Goal: Information Seeking & Learning: Learn about a topic

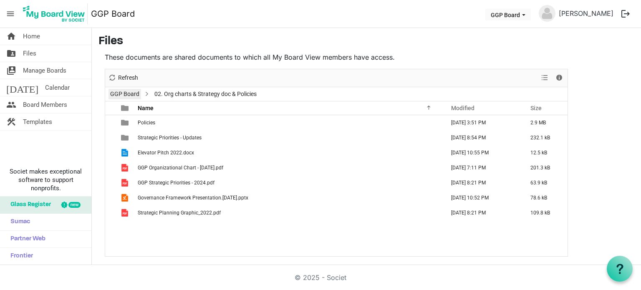
click at [120, 96] on link "GGP Board" at bounding box center [125, 94] width 33 height 10
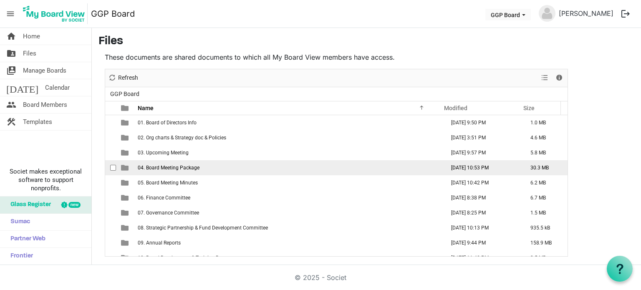
click at [184, 169] on span "04. Board Meeting Package" at bounding box center [169, 168] width 62 height 6
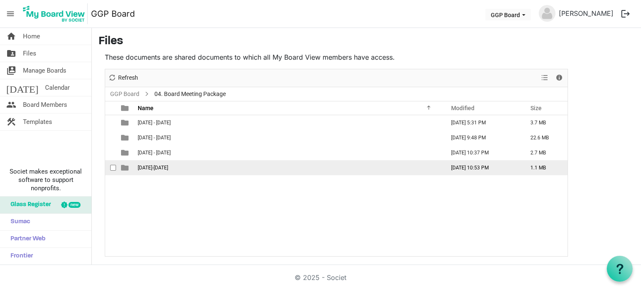
click at [151, 165] on span "2025-2026" at bounding box center [153, 168] width 30 height 6
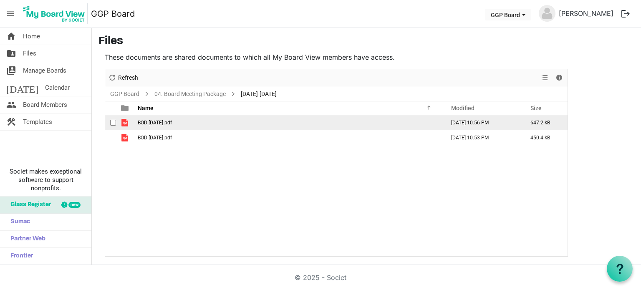
click at [160, 122] on span "BOD August 2025.pdf" at bounding box center [155, 123] width 34 height 6
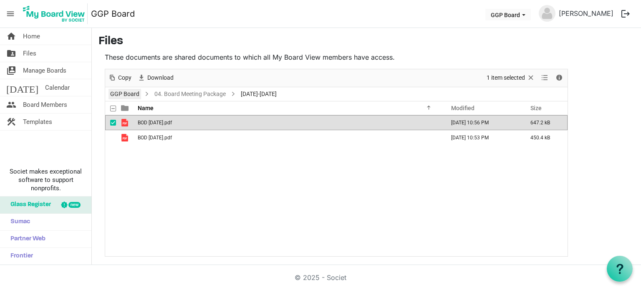
click at [122, 94] on link "GGP Board" at bounding box center [125, 94] width 33 height 10
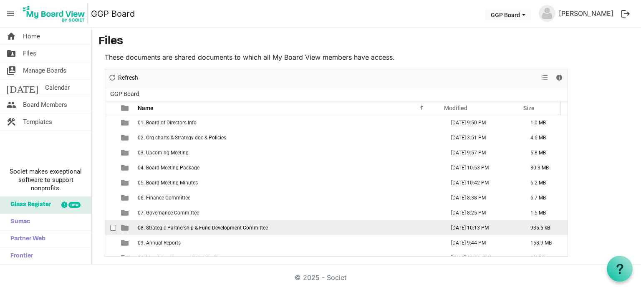
click at [178, 230] on span "08. Strategic Partnership & Fund Development Committee" at bounding box center [203, 228] width 130 height 6
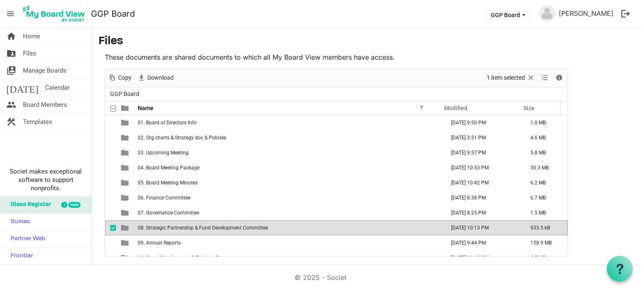
click at [178, 230] on span "08. Strategic Partnership & Fund Development Committee" at bounding box center [203, 228] width 130 height 6
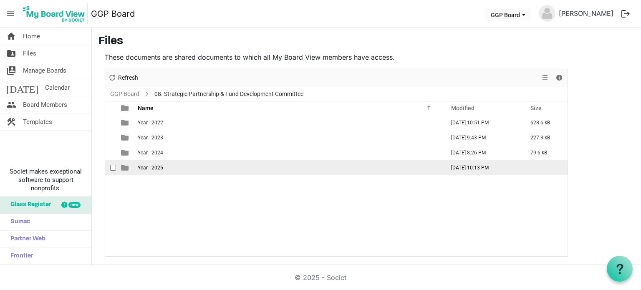
click at [147, 167] on span "Year - 2025" at bounding box center [150, 168] width 25 height 6
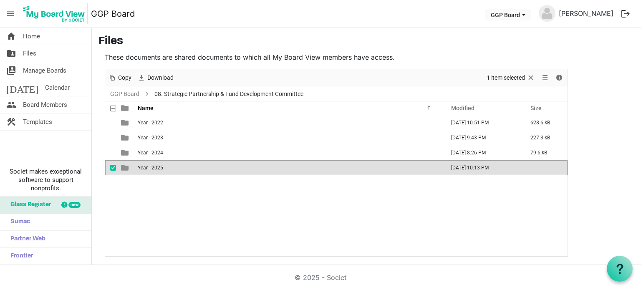
click at [147, 167] on span "Year - 2025" at bounding box center [150, 168] width 25 height 6
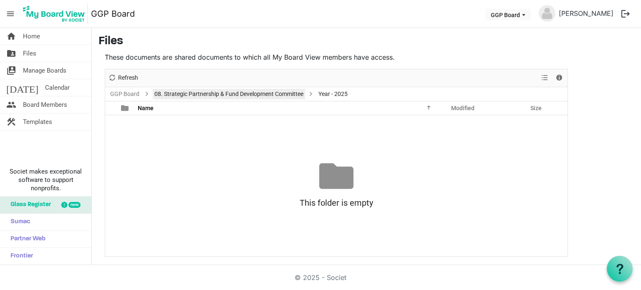
click at [261, 94] on link "08. Strategic Partnership & Fund Development Committee" at bounding box center [229, 94] width 152 height 10
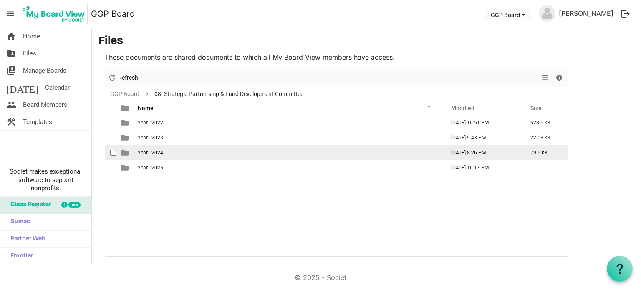
click at [163, 155] on td "Year - 2024" at bounding box center [288, 152] width 307 height 15
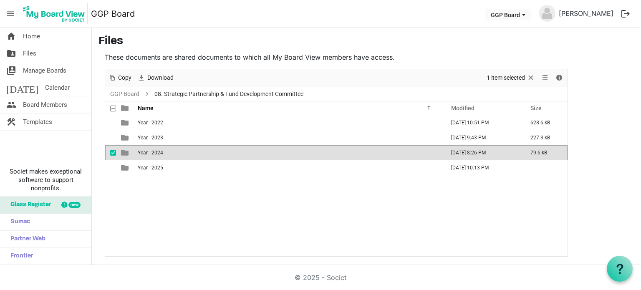
click at [163, 155] on td "Year - 2024" at bounding box center [288, 152] width 307 height 15
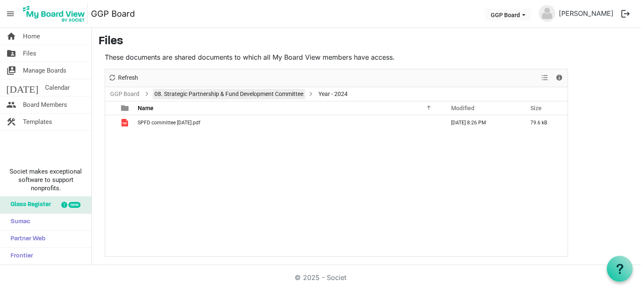
click at [254, 93] on link "08. Strategic Partnership & Fund Development Committee" at bounding box center [229, 94] width 152 height 10
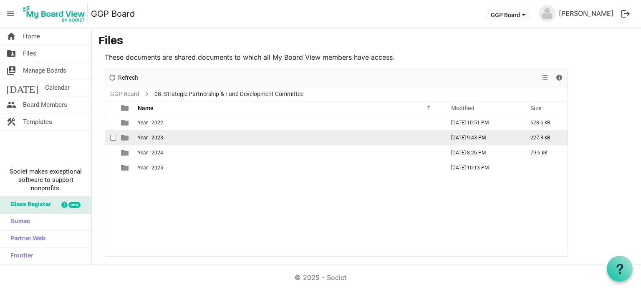
click at [167, 137] on td "Year - 2023" at bounding box center [288, 137] width 307 height 15
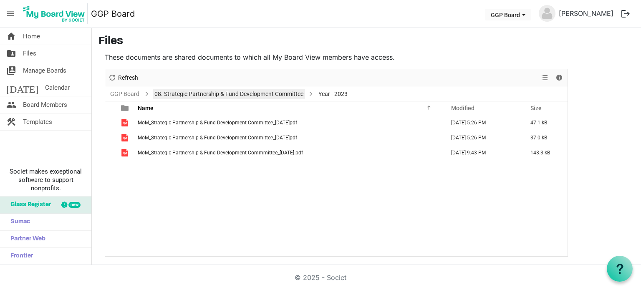
click at [230, 95] on link "08. Strategic Partnership & Fund Development Committee" at bounding box center [229, 94] width 152 height 10
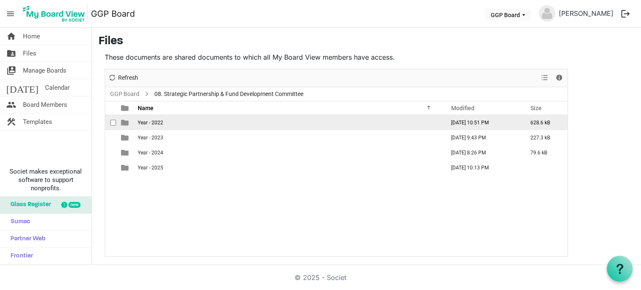
click at [157, 127] on td "Year - 2022" at bounding box center [288, 122] width 307 height 15
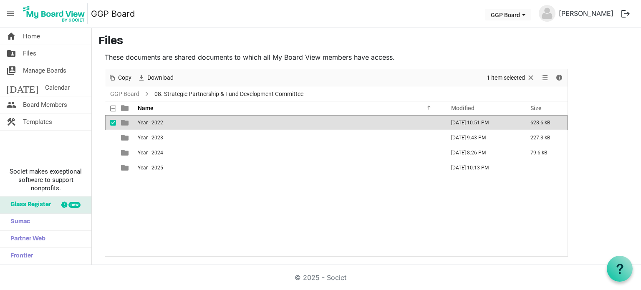
click at [157, 127] on td "Year - 2022" at bounding box center [288, 122] width 307 height 15
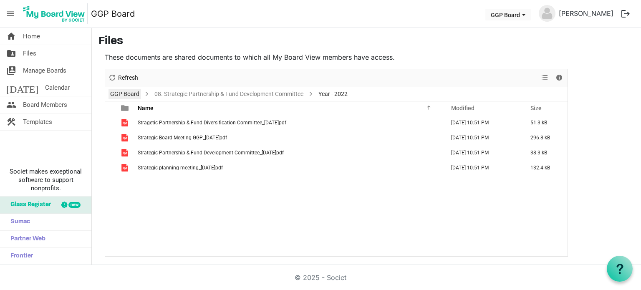
click at [124, 95] on link "GGP Board" at bounding box center [125, 94] width 33 height 10
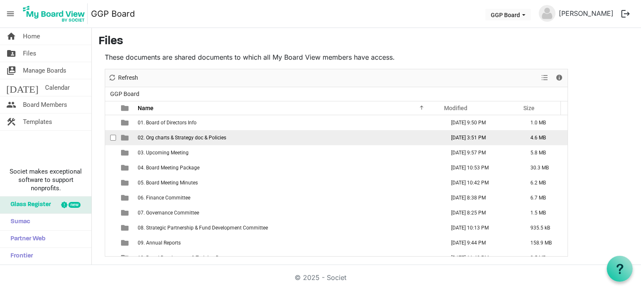
click at [192, 137] on span "02. Org charts & Strategy doc & Policies" at bounding box center [182, 138] width 89 height 6
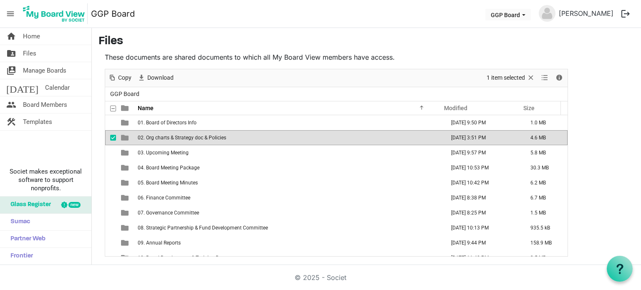
click at [192, 137] on span "02. Org charts & Strategy doc & Policies" at bounding box center [182, 138] width 89 height 6
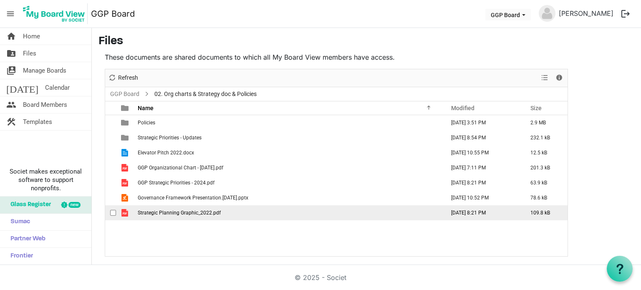
click at [187, 218] on td "Strategic Planning Graphic_2022.pdf" at bounding box center [288, 212] width 307 height 15
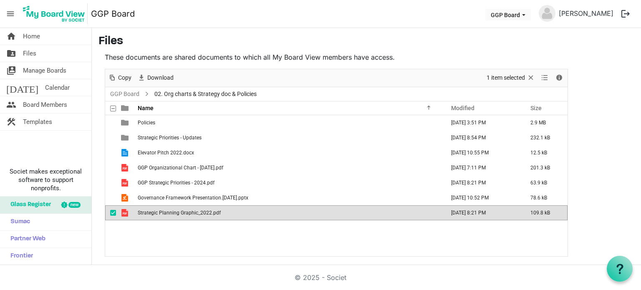
click at [187, 218] on td "Strategic Planning Graphic_2022.pdf" at bounding box center [288, 212] width 307 height 15
click at [123, 96] on link "GGP Board" at bounding box center [125, 94] width 33 height 10
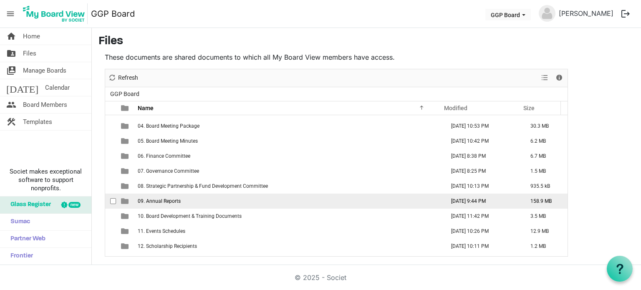
scroll to position [84, 0]
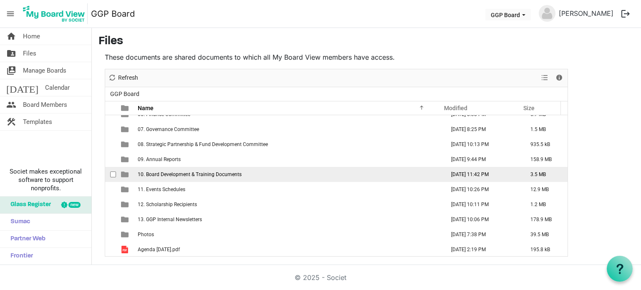
click at [192, 175] on span "10. Board Development & Training Documents" at bounding box center [190, 175] width 104 height 6
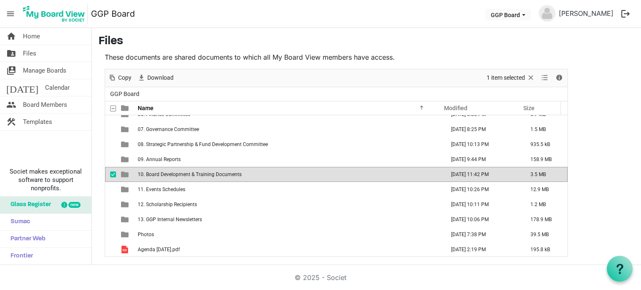
click at [192, 175] on span "10. Board Development & Training Documents" at bounding box center [190, 175] width 104 height 6
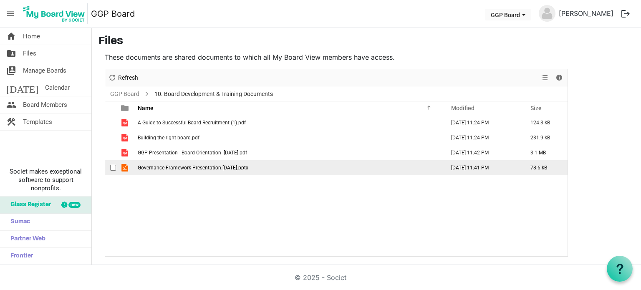
click at [192, 170] on td "Governance Framework Presentation.[DATE].pptx" at bounding box center [288, 167] width 307 height 15
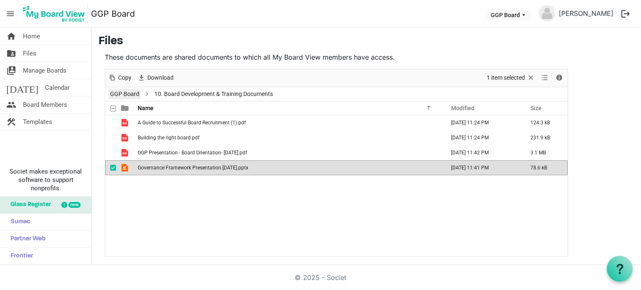
drag, startPoint x: 122, startPoint y: 94, endPoint x: 135, endPoint y: 94, distance: 12.9
click at [122, 94] on link "GGP Board" at bounding box center [125, 94] width 33 height 10
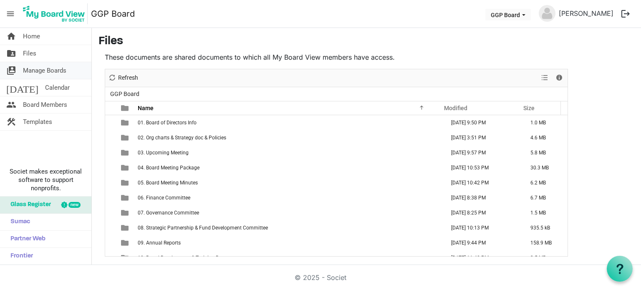
click at [45, 73] on span "Manage Boards" at bounding box center [44, 70] width 43 height 17
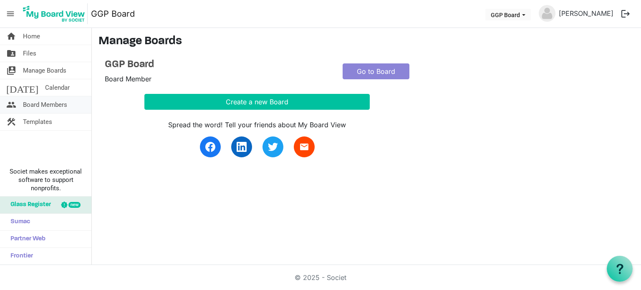
click at [35, 104] on span "Board Members" at bounding box center [45, 104] width 44 height 17
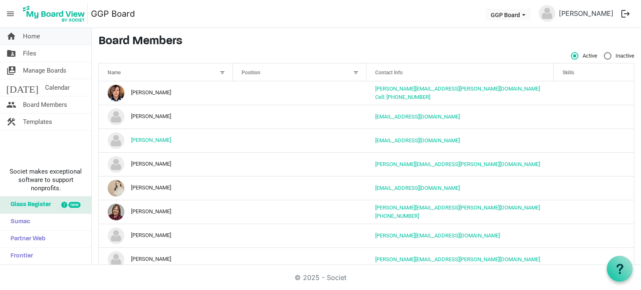
click at [30, 35] on span "Home" at bounding box center [31, 36] width 17 height 17
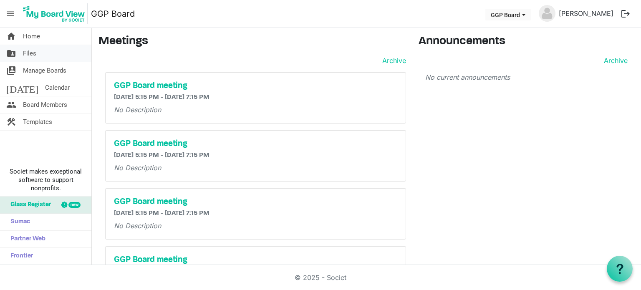
click at [28, 54] on span "Files" at bounding box center [29, 53] width 13 height 17
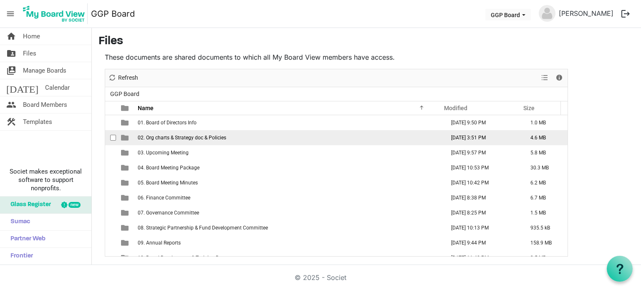
click at [209, 140] on span "02. Org charts & Strategy doc & Policies" at bounding box center [182, 138] width 89 height 6
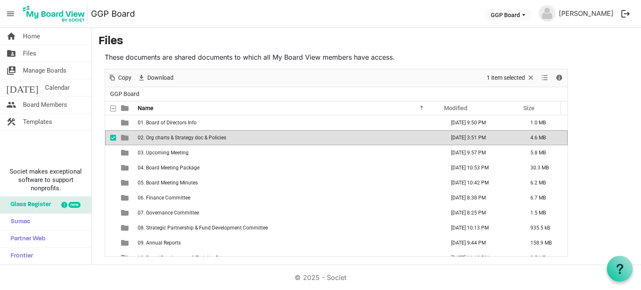
click at [209, 140] on span "02. Org charts & Strategy doc & Policies" at bounding box center [182, 138] width 89 height 6
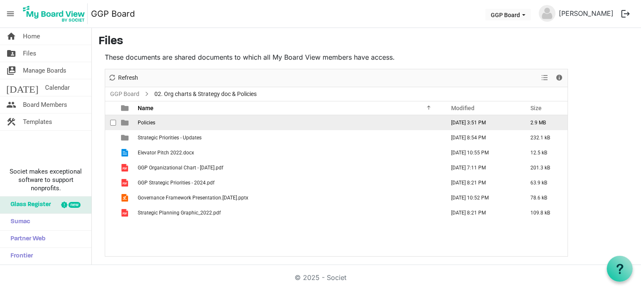
click at [165, 122] on td "Policies" at bounding box center [288, 122] width 307 height 15
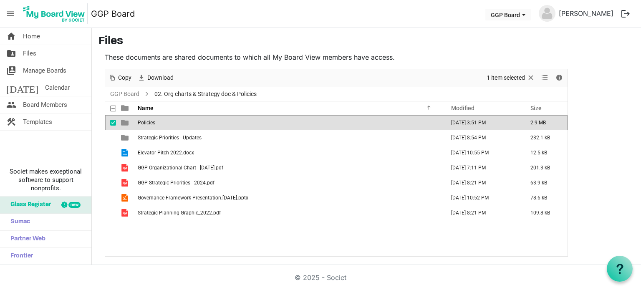
click at [165, 122] on td "Policies" at bounding box center [288, 122] width 307 height 15
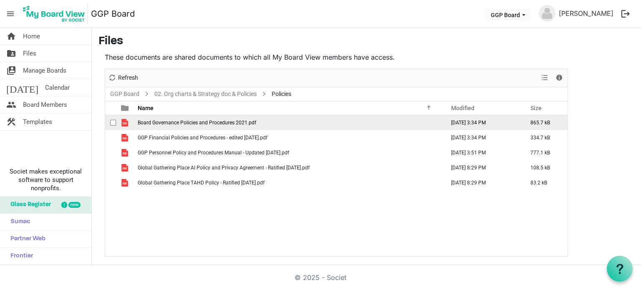
click at [190, 122] on span "Board Governance Policies and Procedures 2021.pdf" at bounding box center [197, 123] width 119 height 6
